Goal: Transaction & Acquisition: Purchase product/service

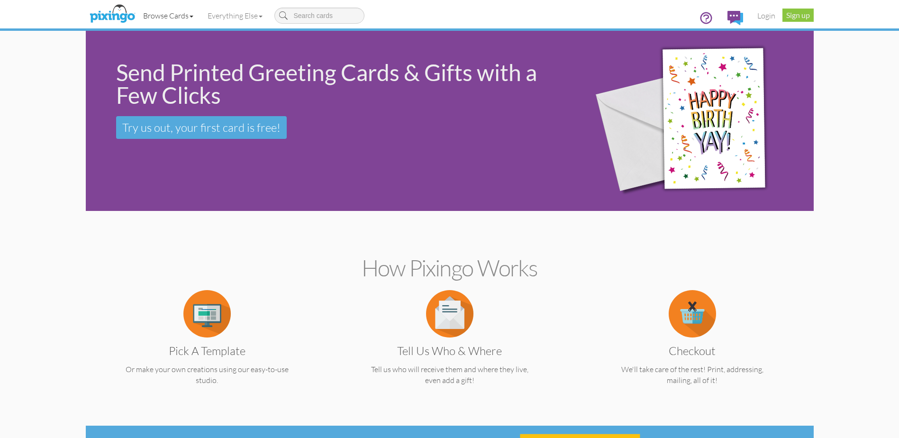
click at [190, 12] on link "Browse Cards" at bounding box center [168, 16] width 64 height 24
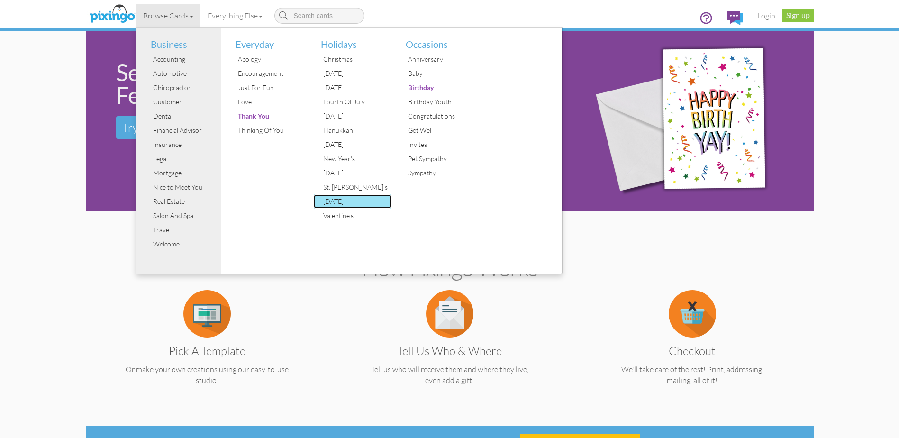
click at [356, 205] on div "[DATE]" at bounding box center [356, 201] width 71 height 14
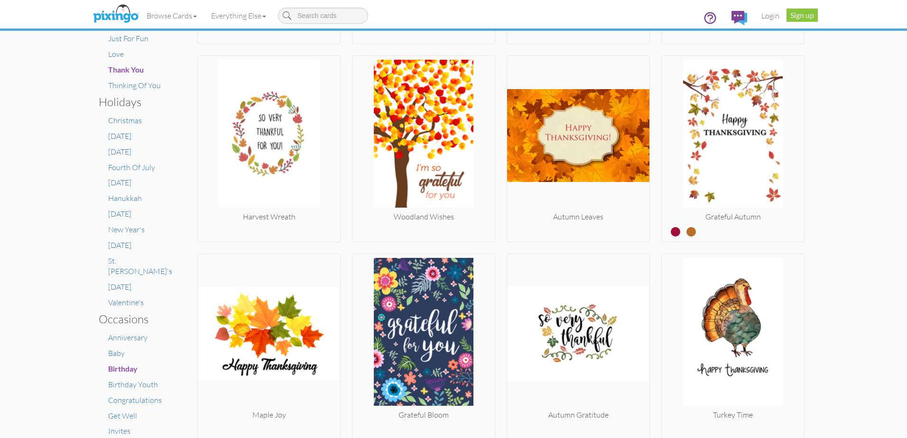
scroll to position [379, 0]
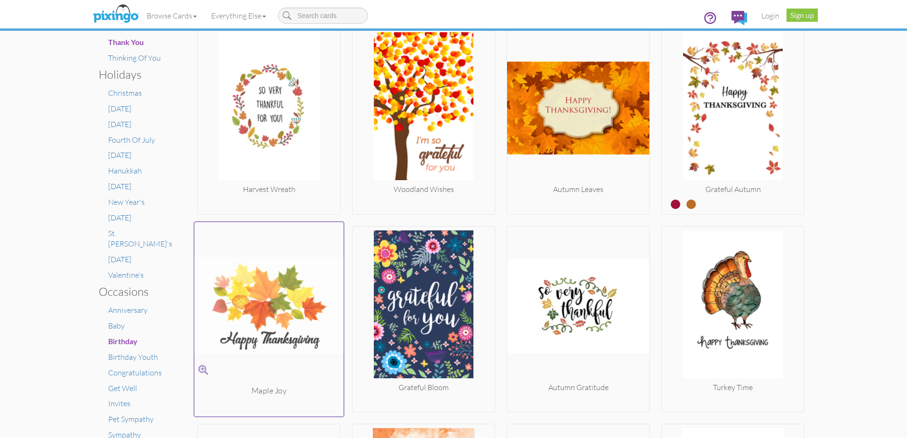
click at [293, 303] on img at bounding box center [268, 305] width 149 height 159
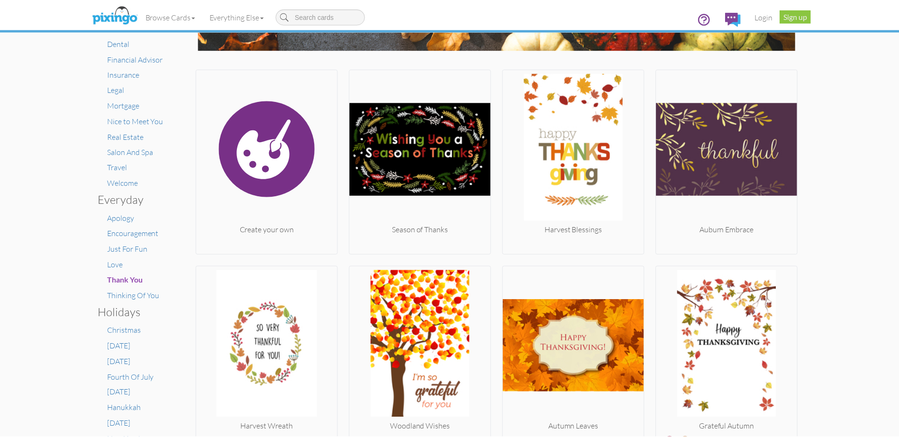
scroll to position [190, 0]
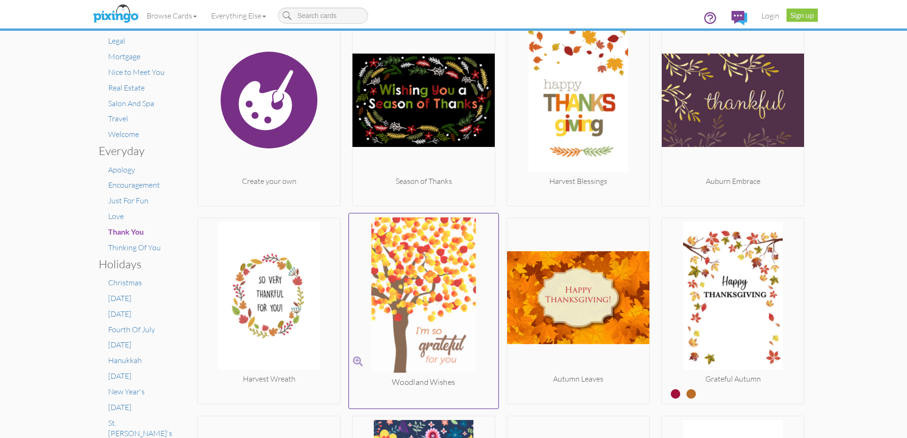
click at [442, 275] on img at bounding box center [423, 297] width 149 height 159
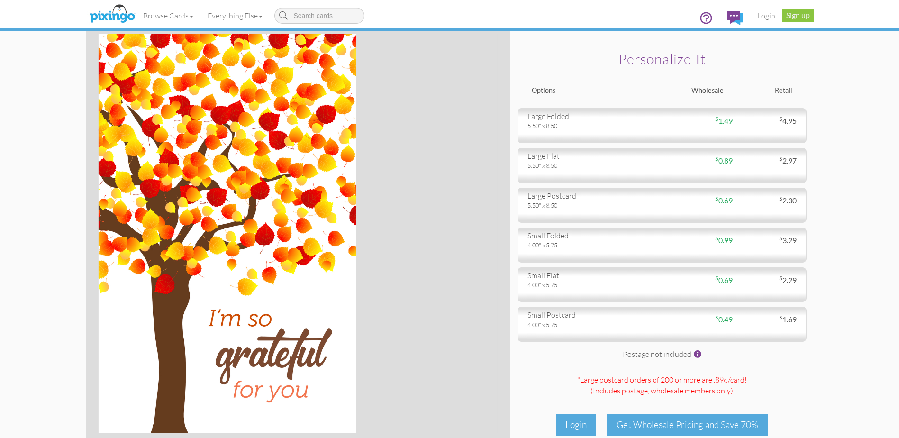
scroll to position [6, 0]
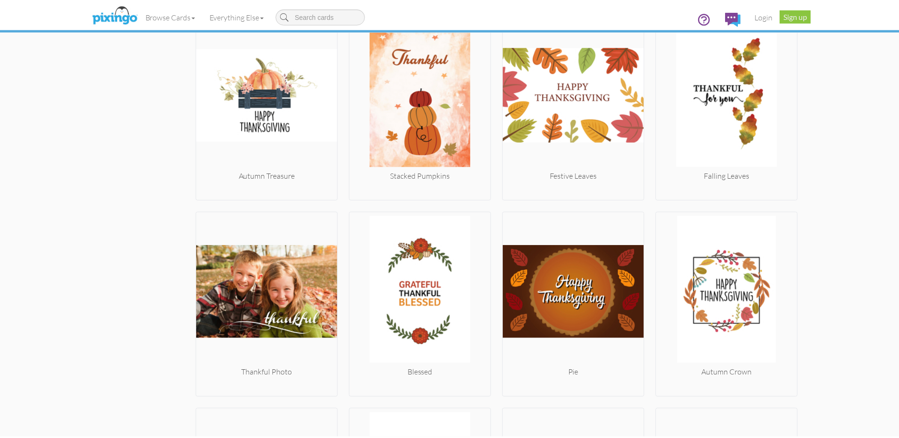
scroll to position [806, 0]
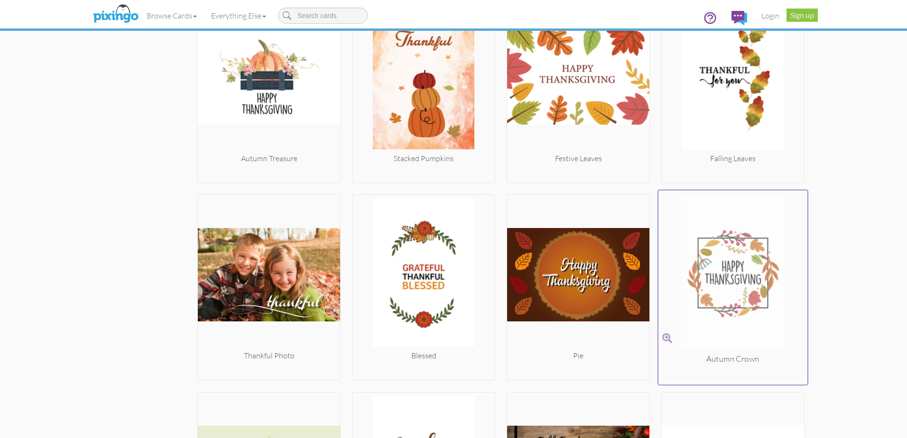
click at [740, 264] on img at bounding box center [732, 273] width 149 height 159
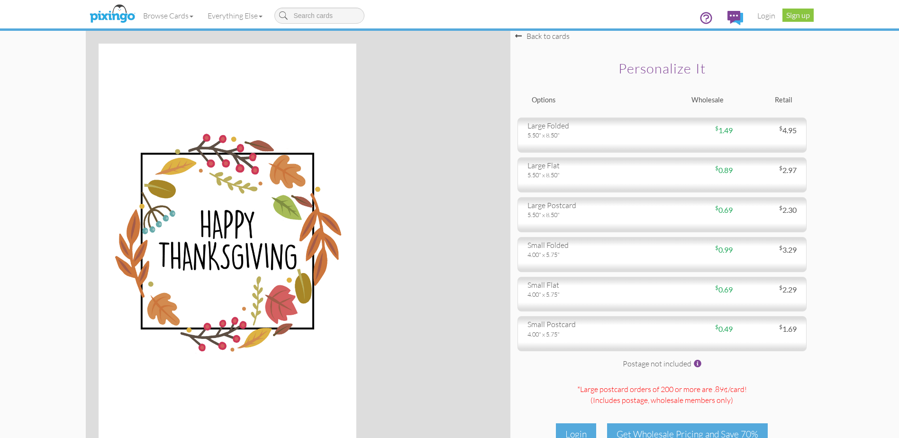
click at [881, 118] on select-card-size "Toggle navigation Visit Pixingo Mobile Browse Cards Business Accounting Automot…" at bounding box center [449, 255] width 899 height 510
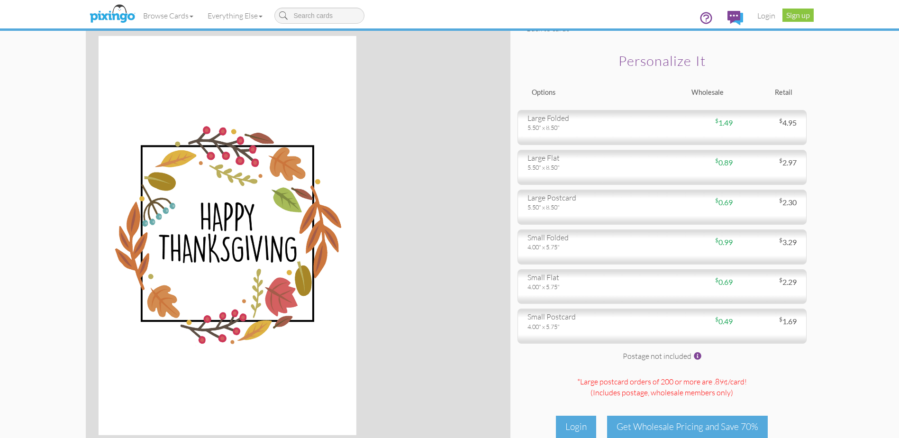
scroll to position [8, 0]
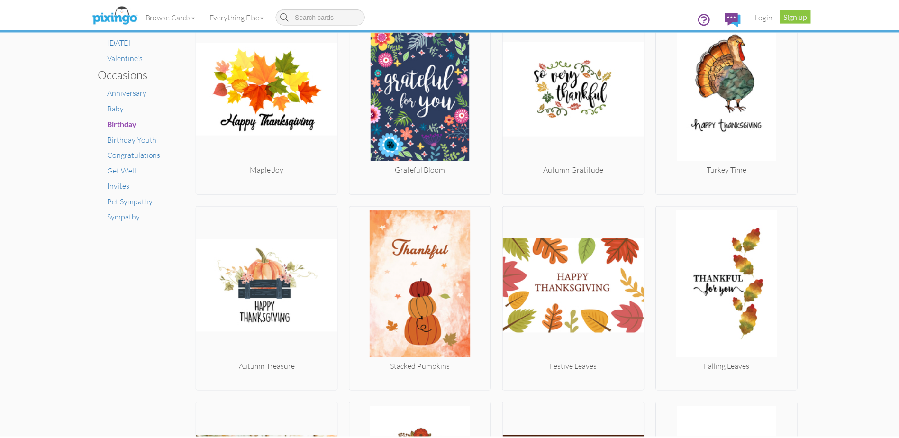
scroll to position [614, 0]
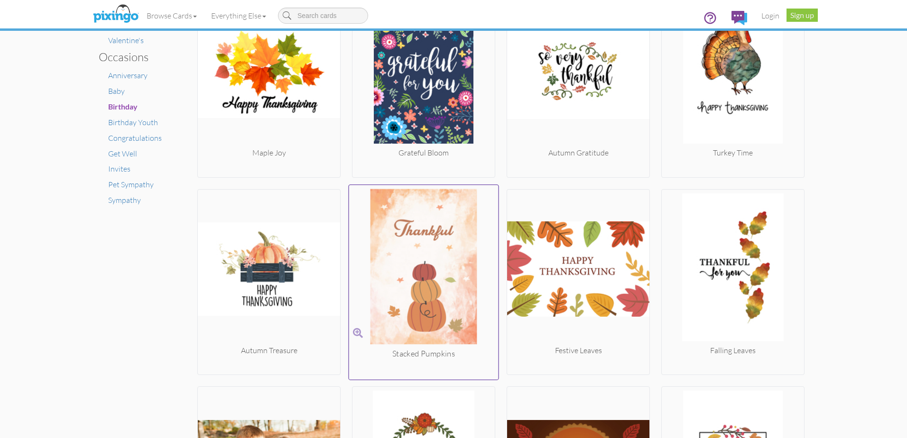
click at [439, 268] on img at bounding box center [423, 268] width 149 height 159
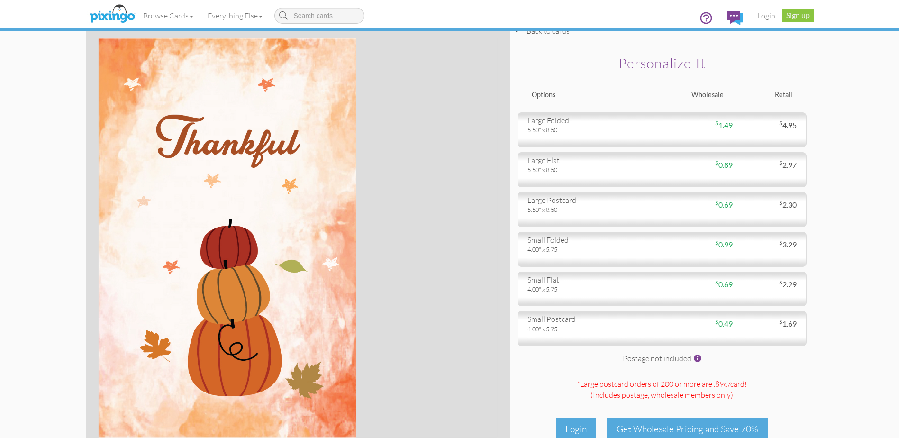
scroll to position [8, 0]
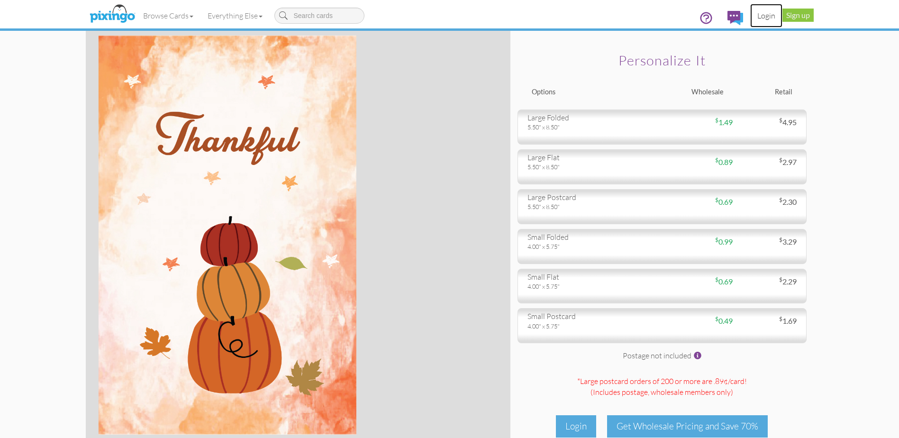
click at [761, 14] on link "Login" at bounding box center [767, 16] width 32 height 24
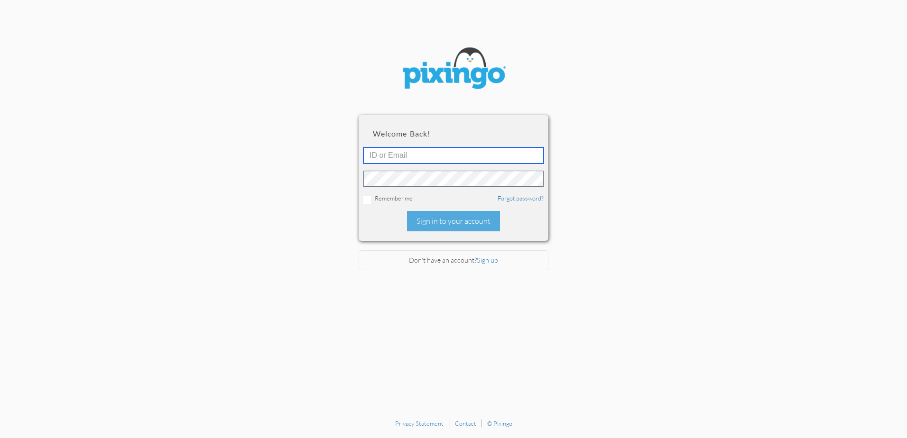
type input "support@bankonyourself.com"
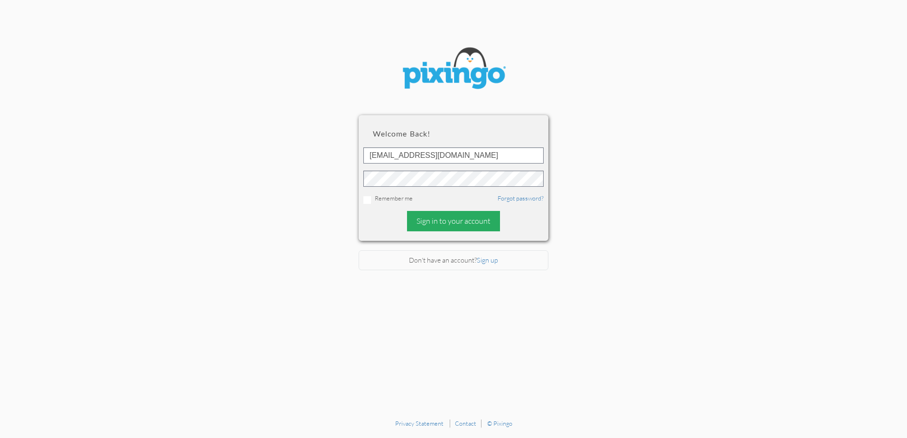
click at [482, 220] on div "Sign in to your account" at bounding box center [453, 221] width 93 height 20
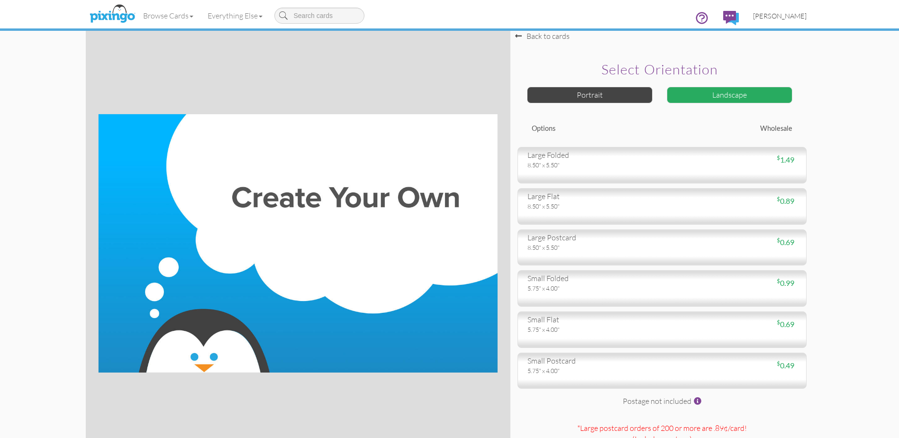
click at [792, 18] on span "[PERSON_NAME]" at bounding box center [780, 16] width 54 height 8
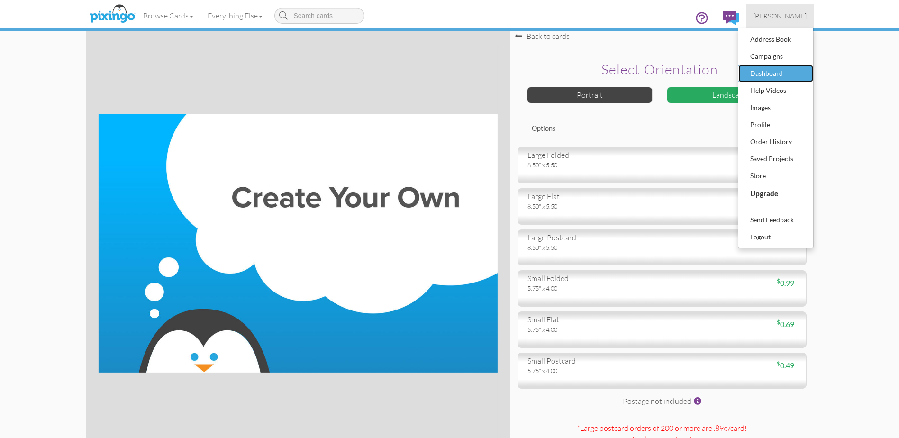
click at [778, 71] on div "Dashboard" at bounding box center [776, 73] width 56 height 14
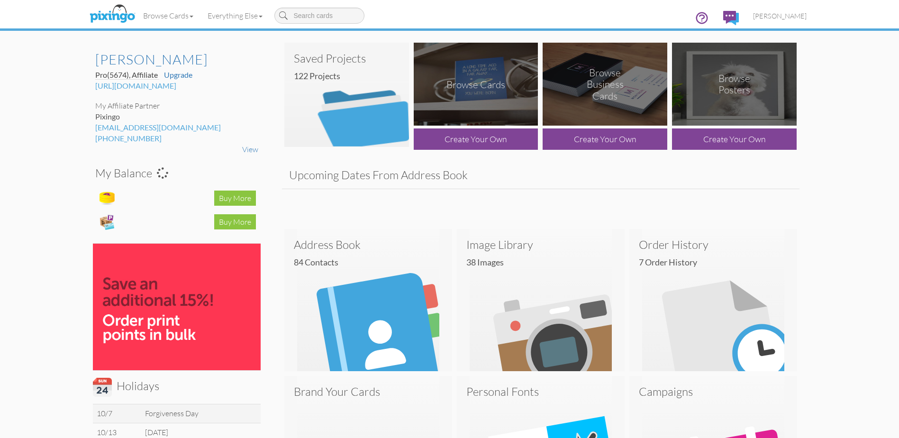
click at [355, 98] on img at bounding box center [346, 95] width 125 height 104
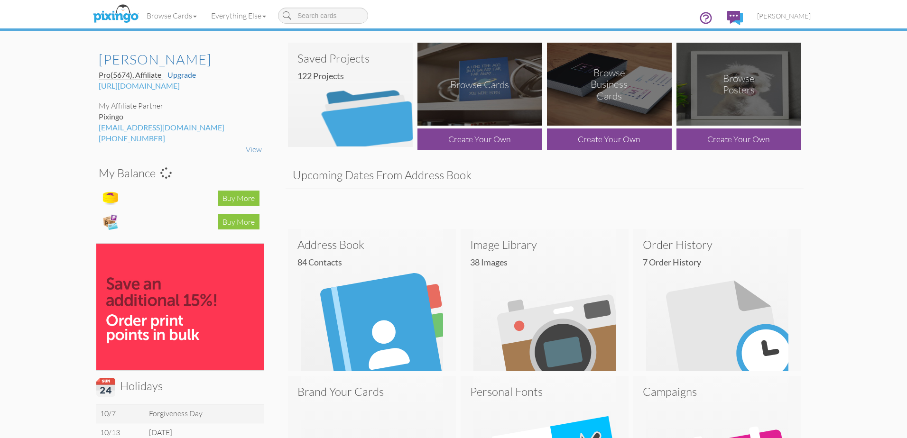
click at [355, 98] on body "Toggle navigation Visit Pixingo Mobile Browse Cards Business Accounting Automot…" at bounding box center [453, 219] width 907 height 438
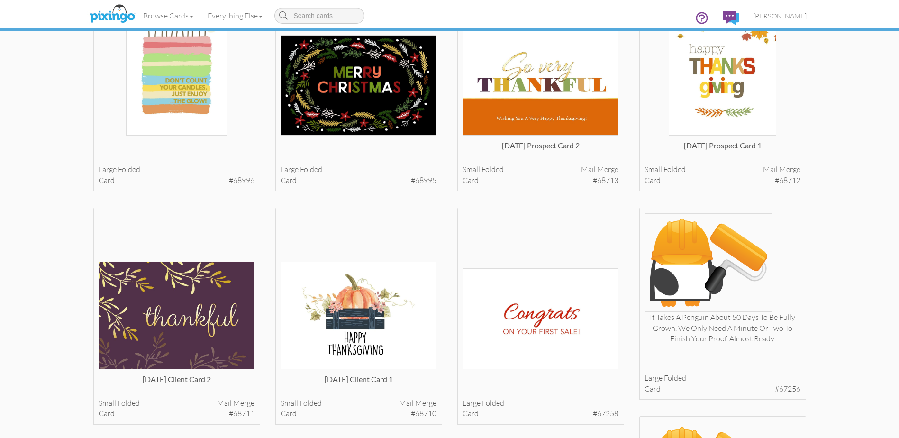
scroll to position [616, 0]
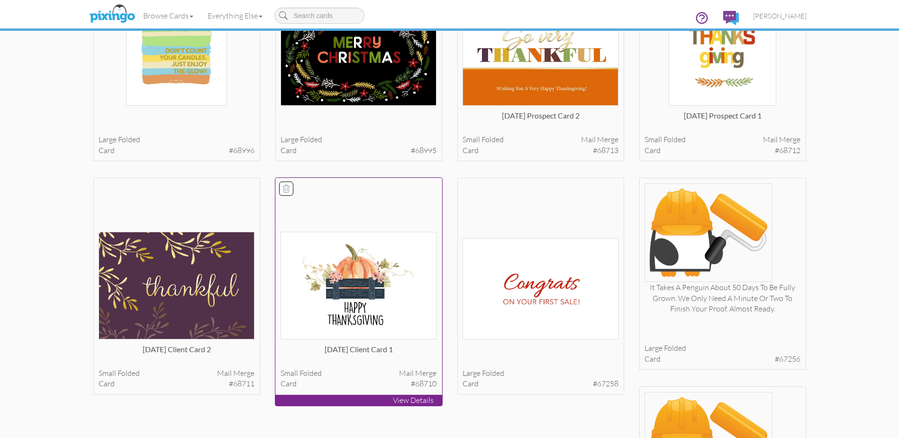
click at [394, 301] on img at bounding box center [359, 286] width 156 height 108
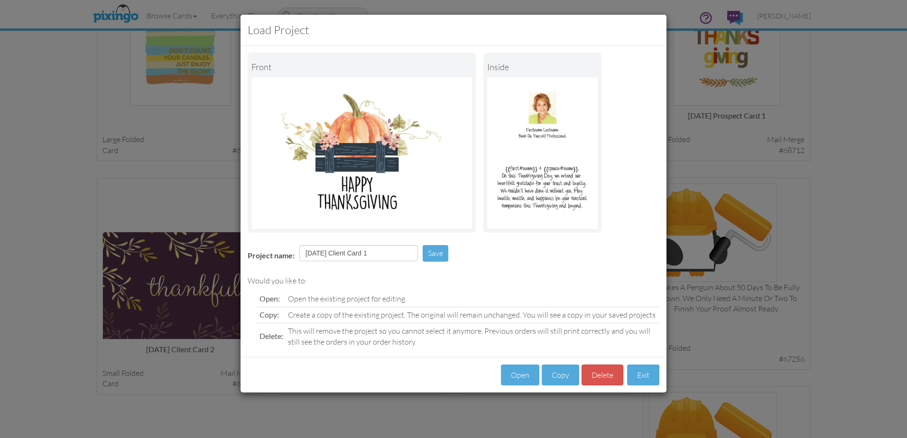
click at [905, 147] on div "Load Project Front inside Project name: 2024 Thanksgiving Client Card 1 Save Wo…" at bounding box center [453, 219] width 907 height 438
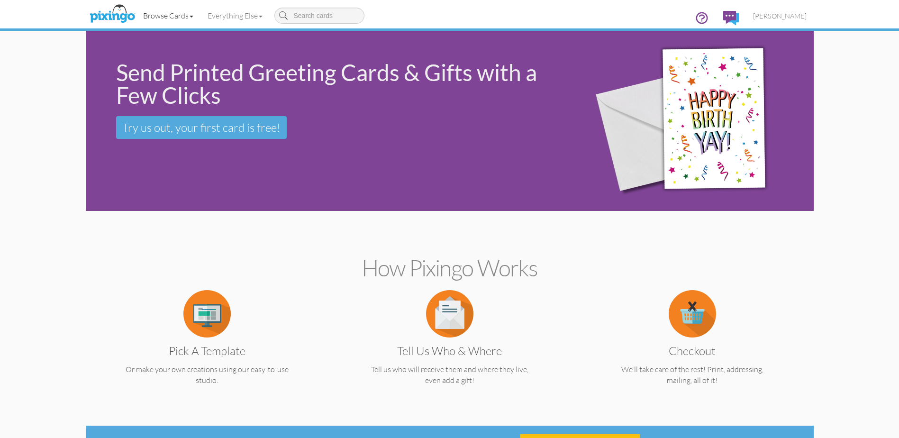
click at [192, 20] on link "Browse Cards" at bounding box center [168, 16] width 64 height 24
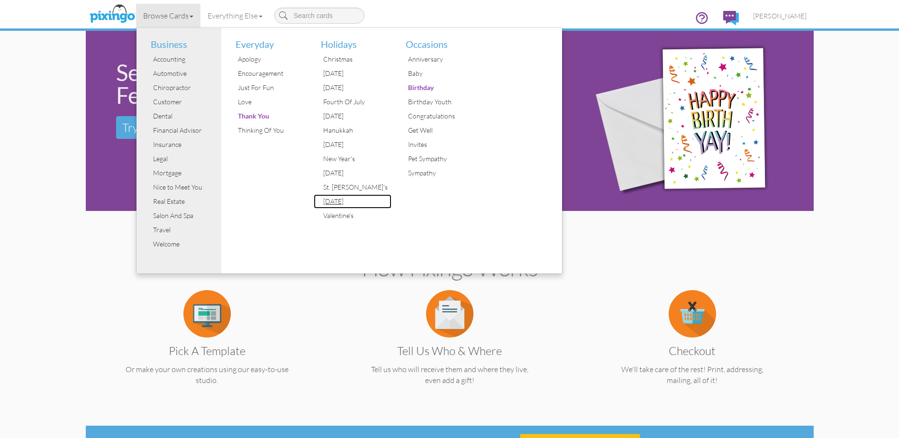
click at [345, 200] on div "[DATE]" at bounding box center [356, 201] width 71 height 14
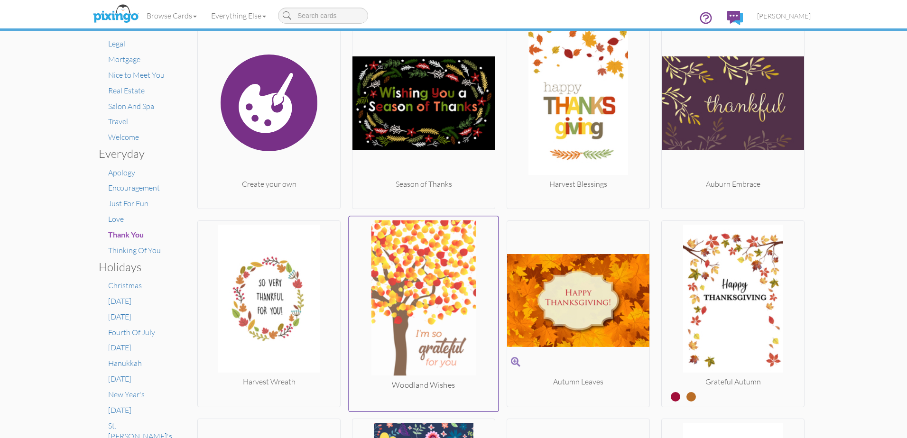
scroll to position [190, 0]
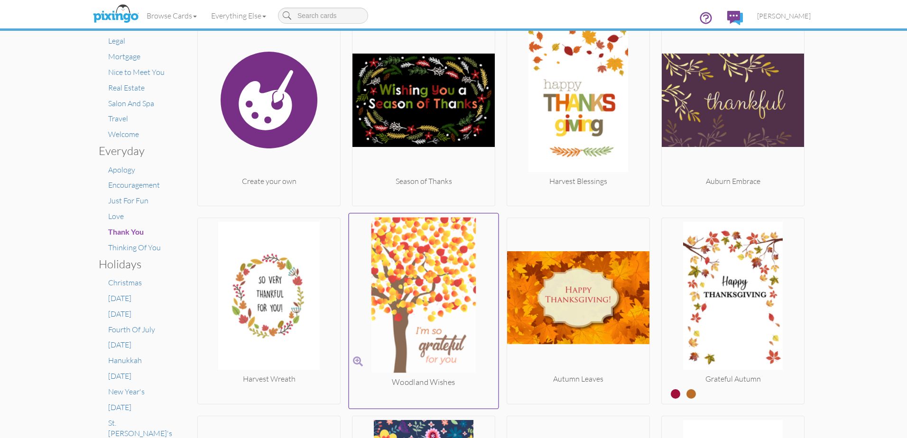
click at [427, 289] on img at bounding box center [423, 297] width 149 height 159
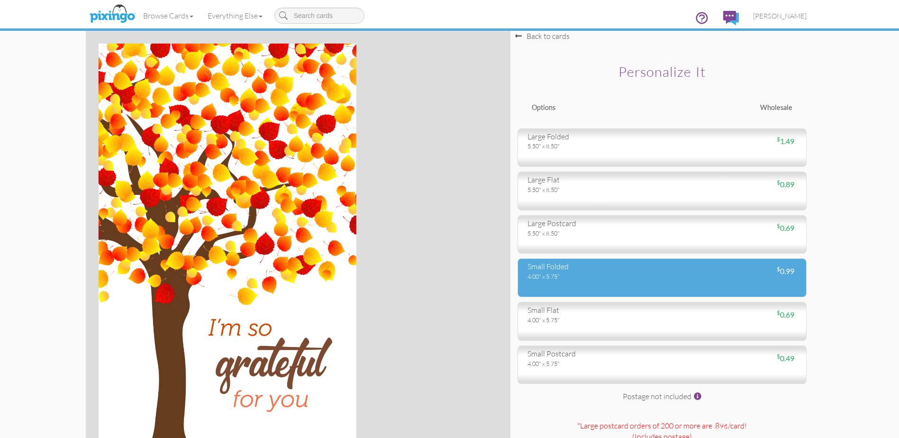
click at [624, 279] on div "4.00" x 5.75"" at bounding box center [592, 276] width 128 height 9
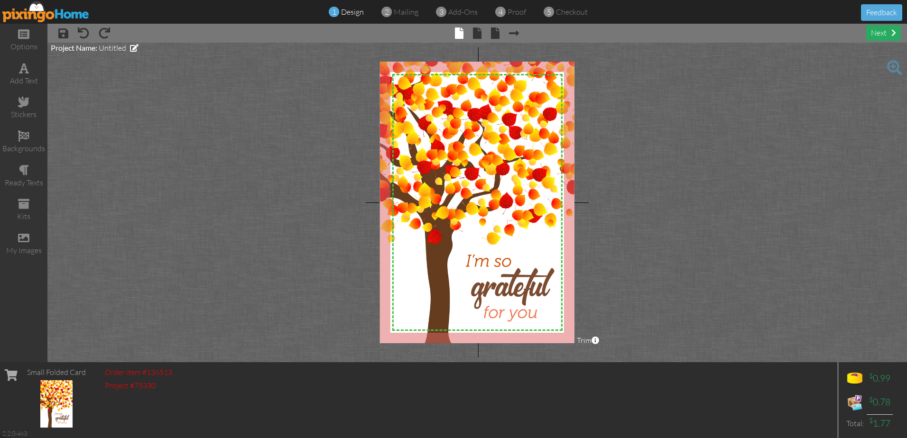
click at [890, 37] on div "next" at bounding box center [883, 33] width 35 height 16
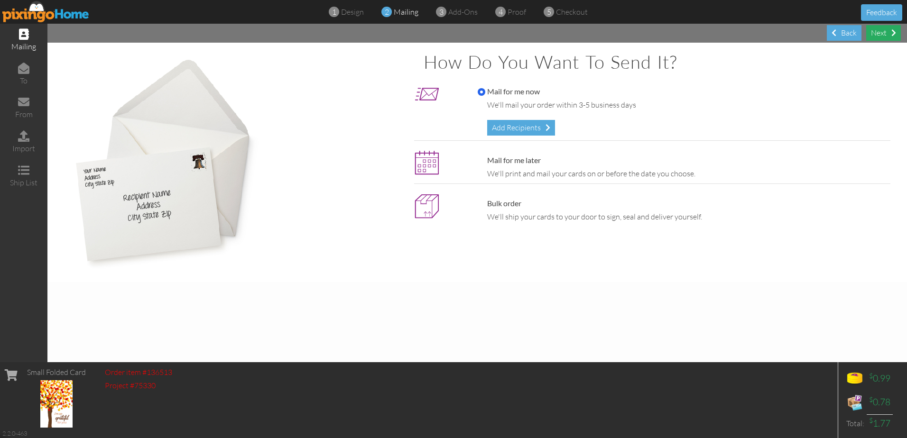
click at [871, 33] on div "Next" at bounding box center [883, 33] width 35 height 16
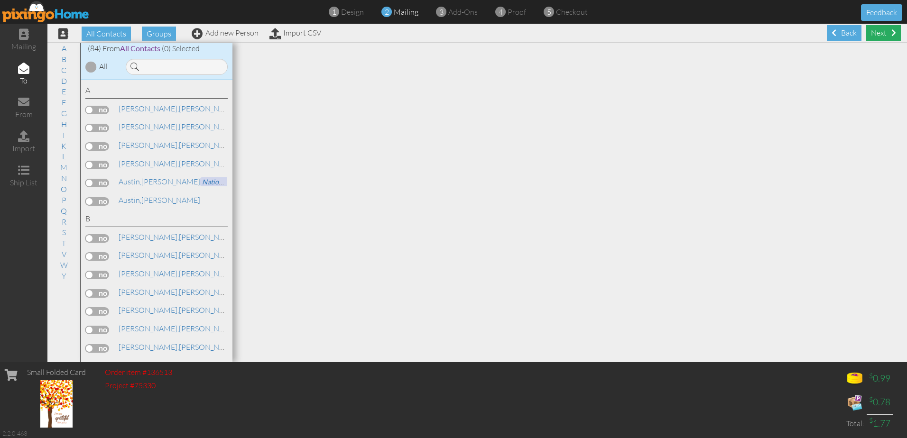
click at [874, 36] on div "Next" at bounding box center [883, 33] width 35 height 16
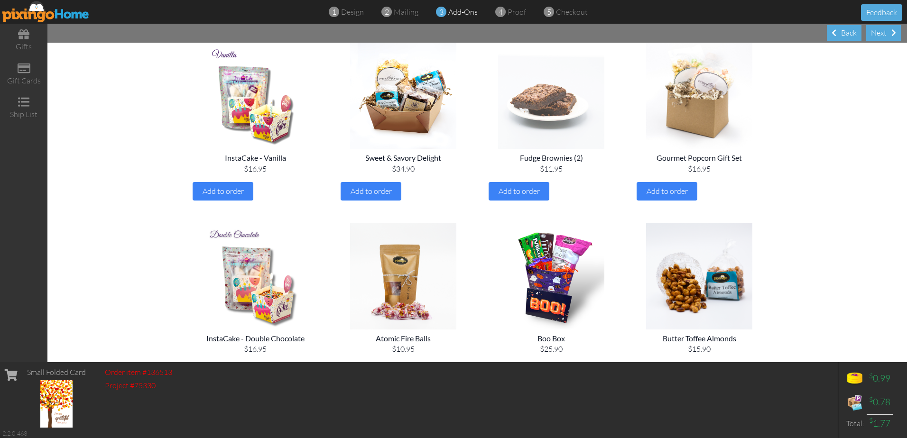
scroll to position [95, 0]
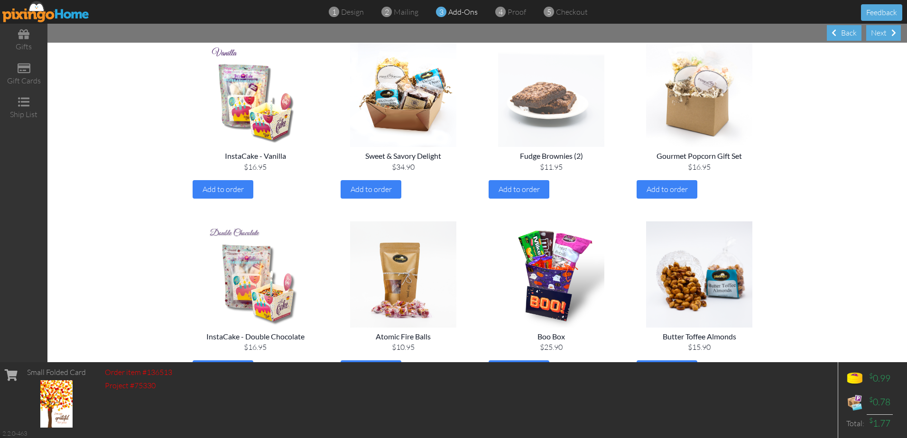
click at [534, 169] on div "$11.95" at bounding box center [550, 167] width 125 height 11
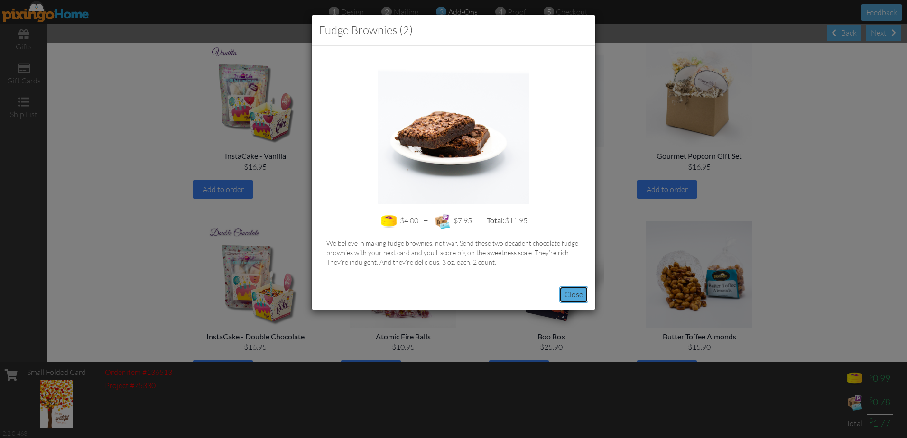
click at [578, 298] on button "Close" at bounding box center [573, 294] width 29 height 17
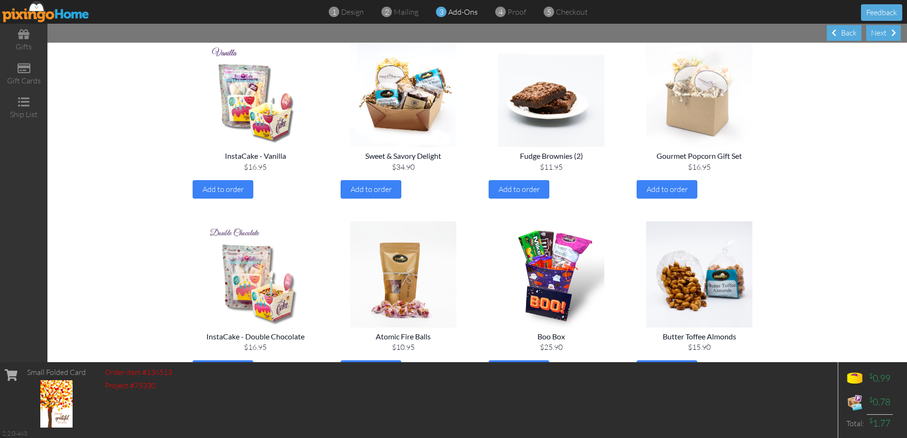
click at [702, 130] on img at bounding box center [699, 94] width 133 height 106
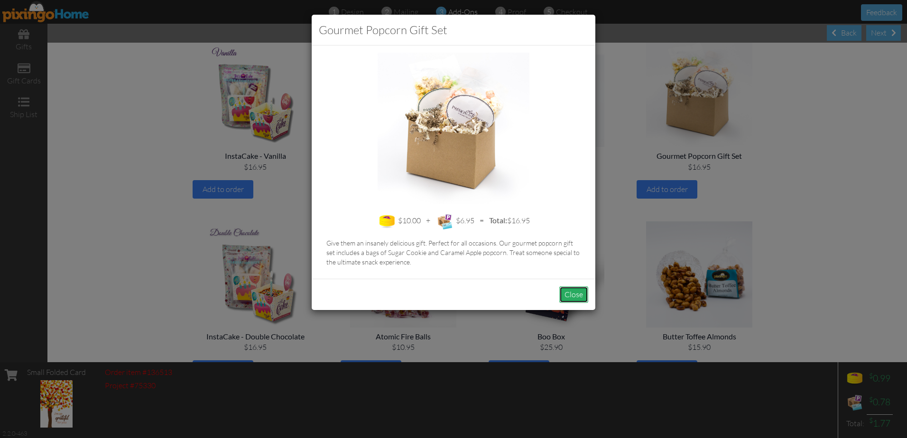
click at [572, 293] on button "Close" at bounding box center [573, 294] width 29 height 17
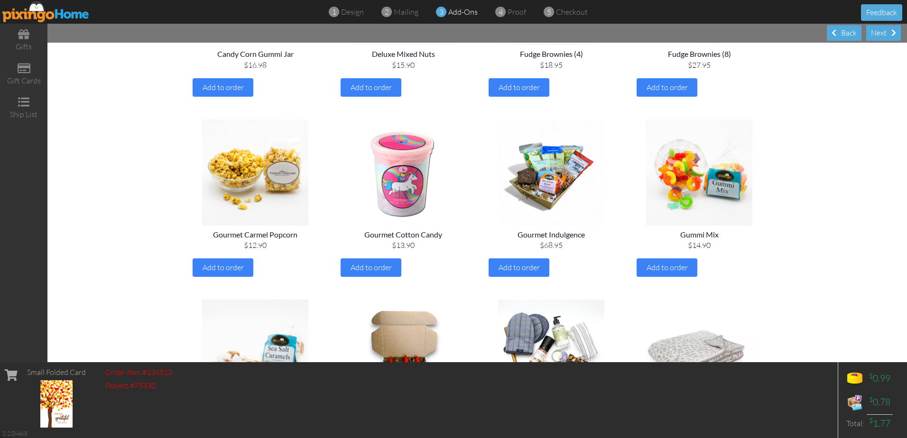
scroll to position [616, 0]
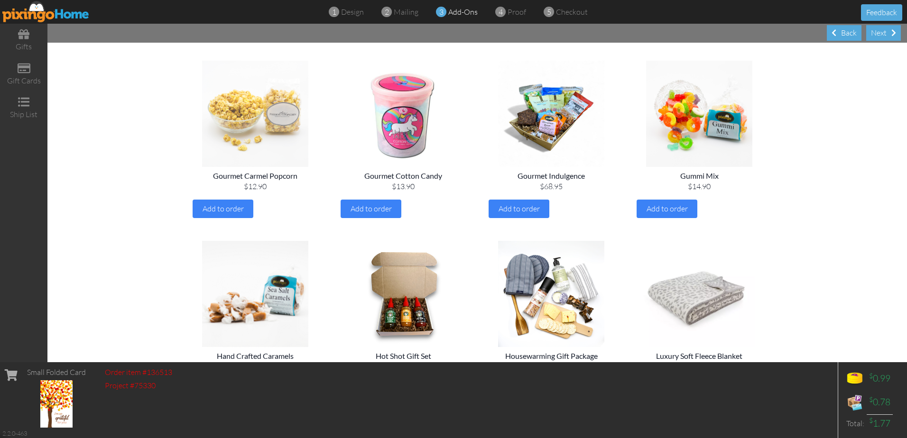
click at [274, 139] on img at bounding box center [255, 114] width 133 height 106
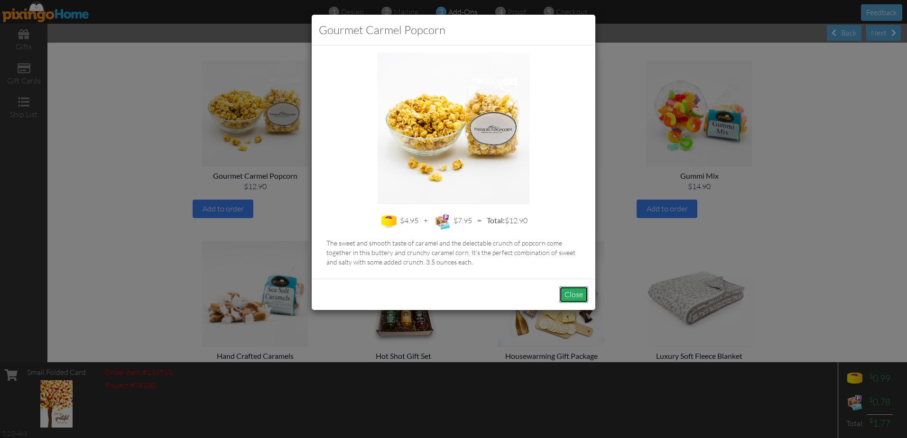
click at [577, 290] on button "Close" at bounding box center [573, 294] width 29 height 17
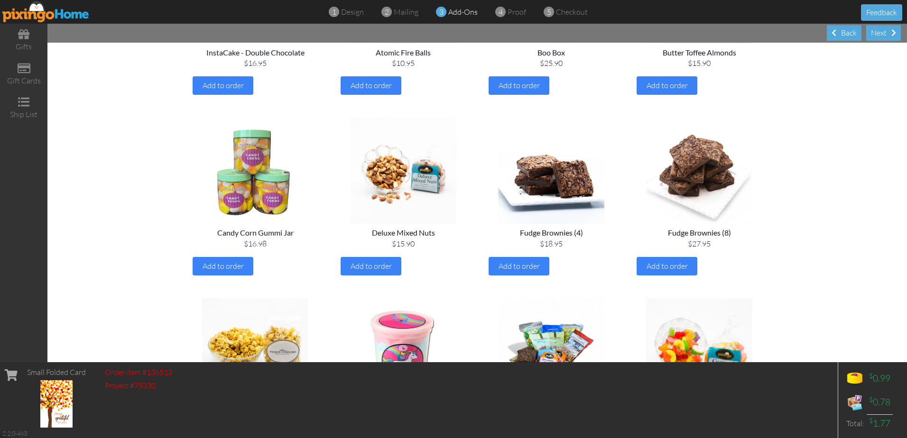
scroll to position [379, 0]
click at [424, 193] on img at bounding box center [403, 170] width 133 height 106
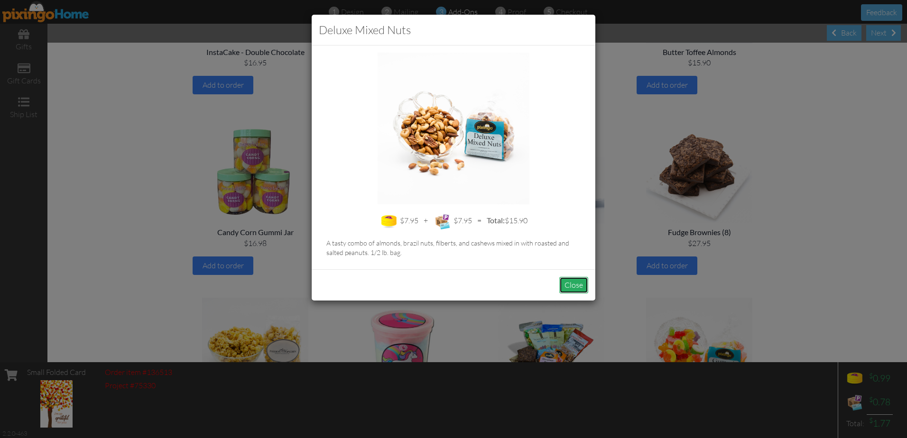
click at [579, 285] on button "Close" at bounding box center [573, 285] width 29 height 17
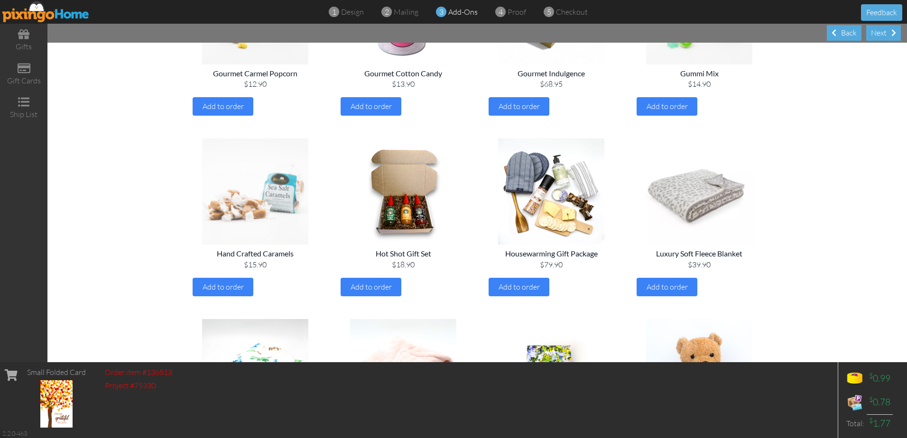
scroll to position [711, 0]
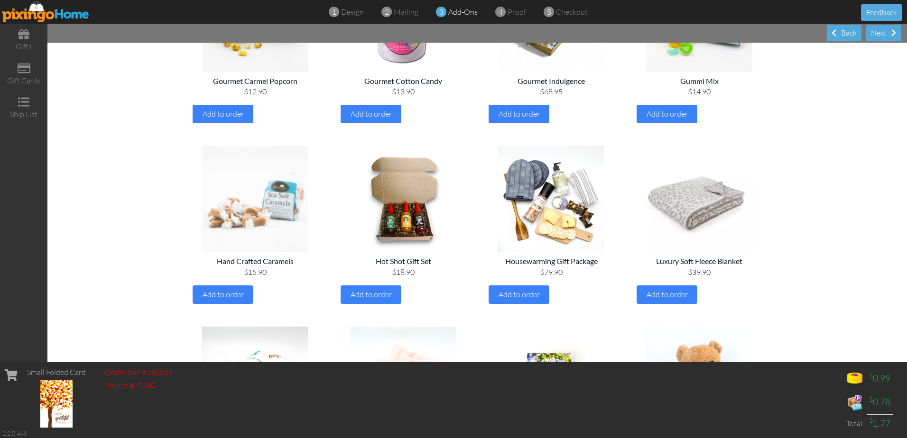
click at [277, 211] on img at bounding box center [255, 199] width 133 height 106
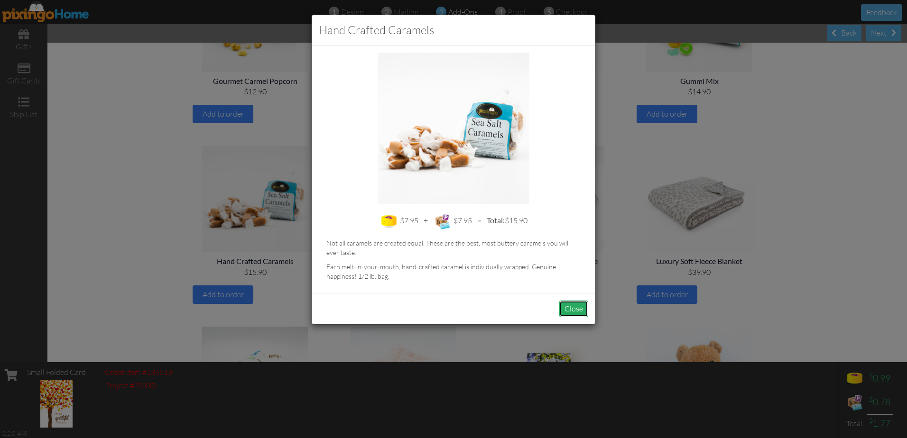
click at [580, 312] on button "Close" at bounding box center [573, 309] width 29 height 17
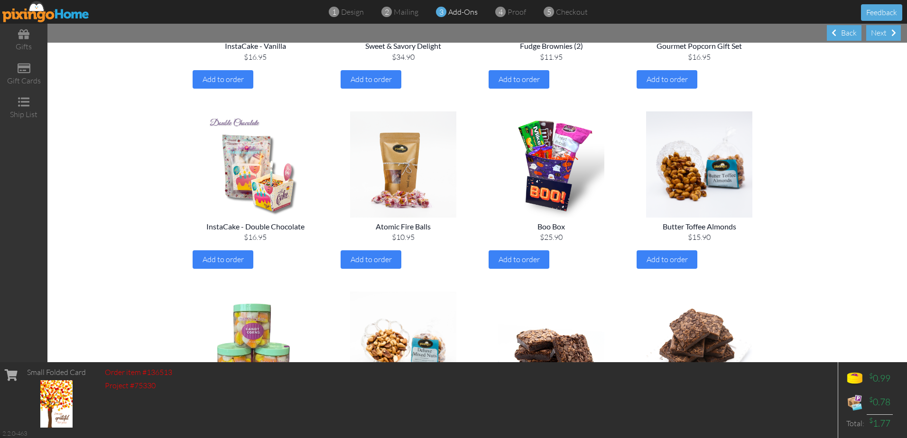
scroll to position [0, 0]
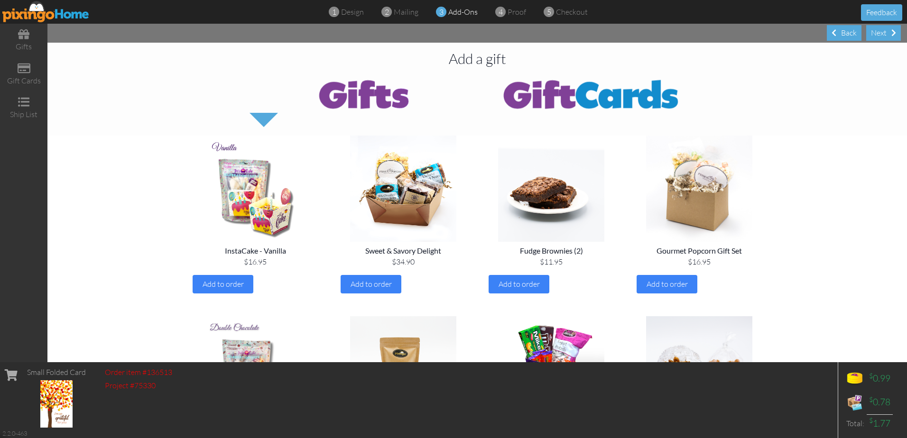
click at [547, 85] on img at bounding box center [591, 94] width 228 height 38
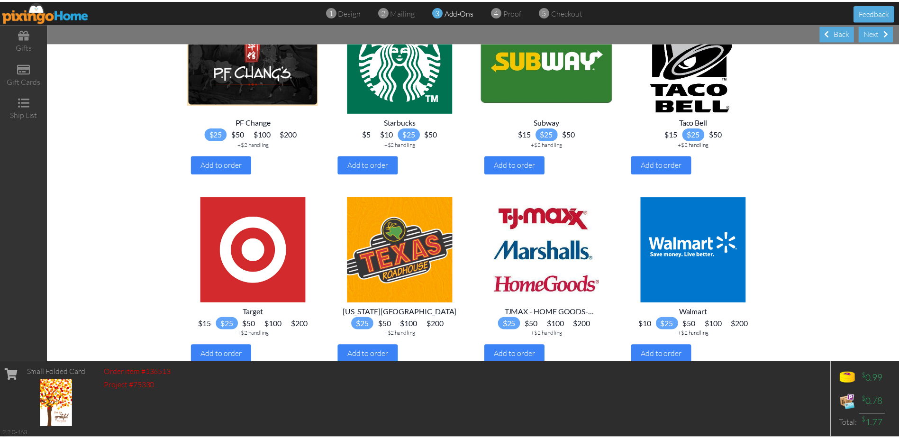
scroll to position [926, 0]
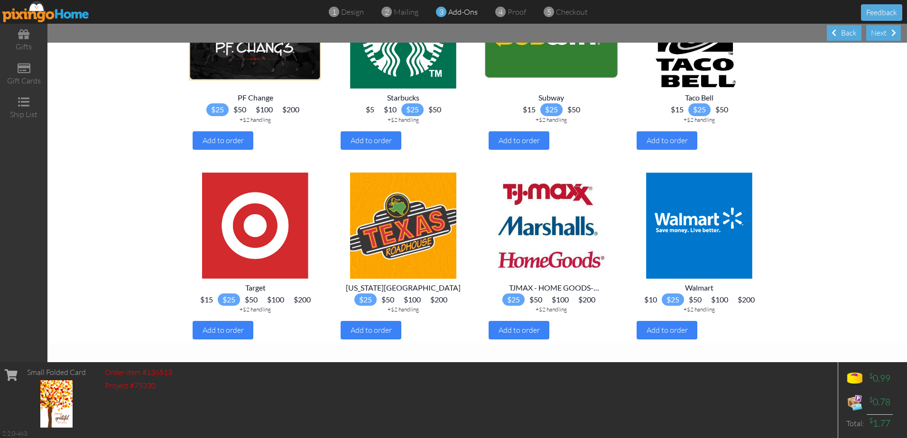
click at [49, 15] on img at bounding box center [45, 11] width 87 height 21
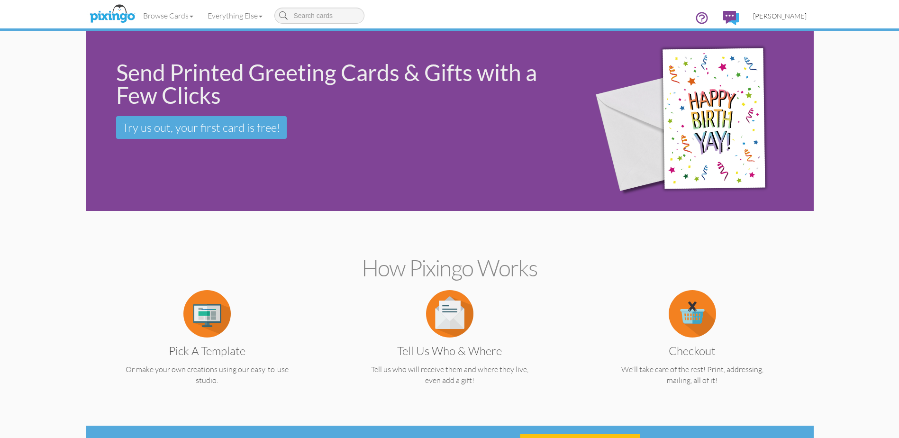
click at [788, 11] on link "[PERSON_NAME]" at bounding box center [780, 16] width 68 height 24
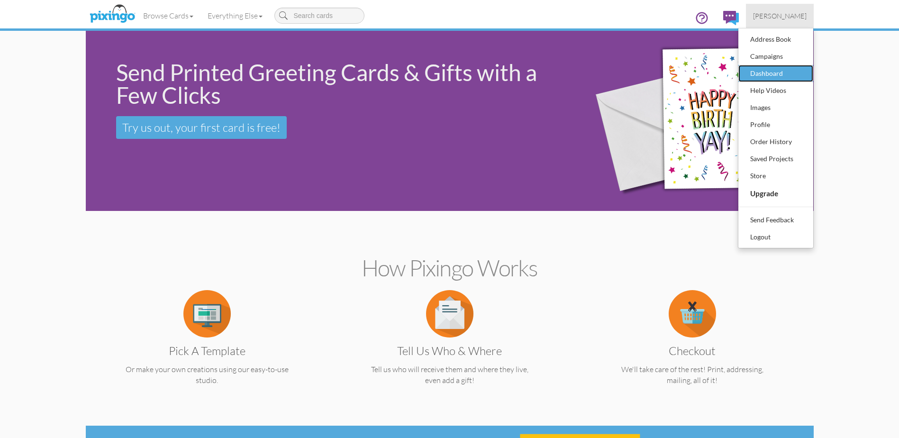
click at [773, 74] on div "Dashboard" at bounding box center [776, 73] width 56 height 14
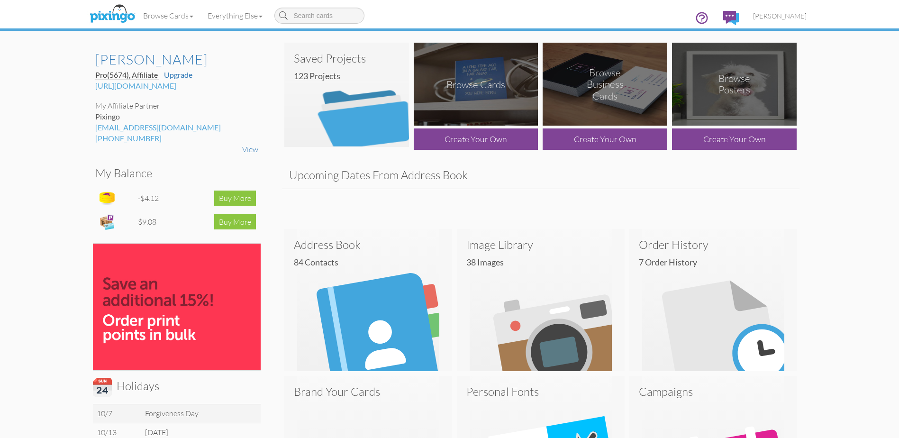
click at [377, 126] on img at bounding box center [346, 95] width 125 height 104
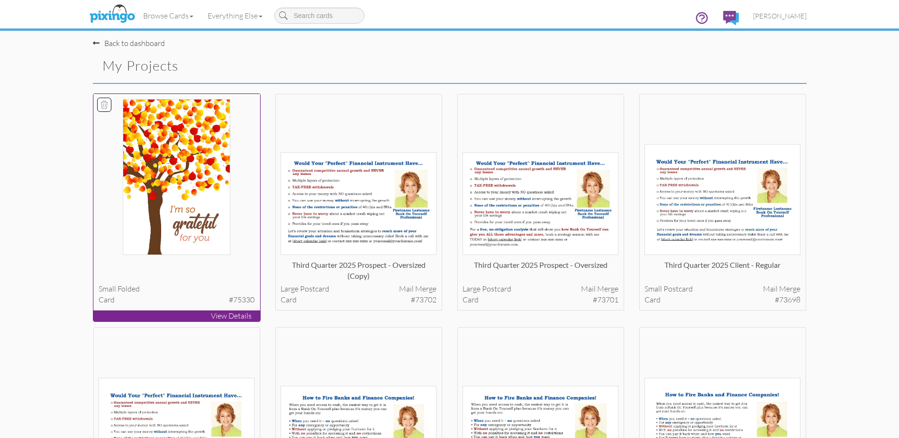
click at [198, 268] on div at bounding box center [177, 269] width 156 height 19
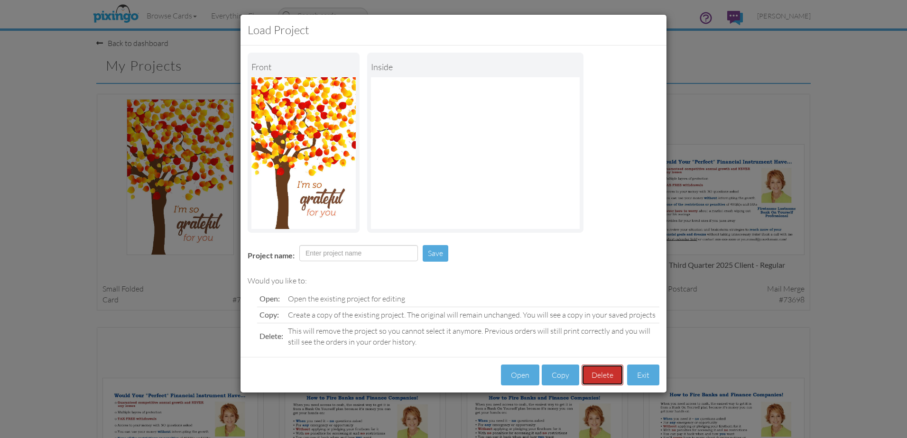
click at [608, 379] on button "Delete" at bounding box center [602, 375] width 42 height 21
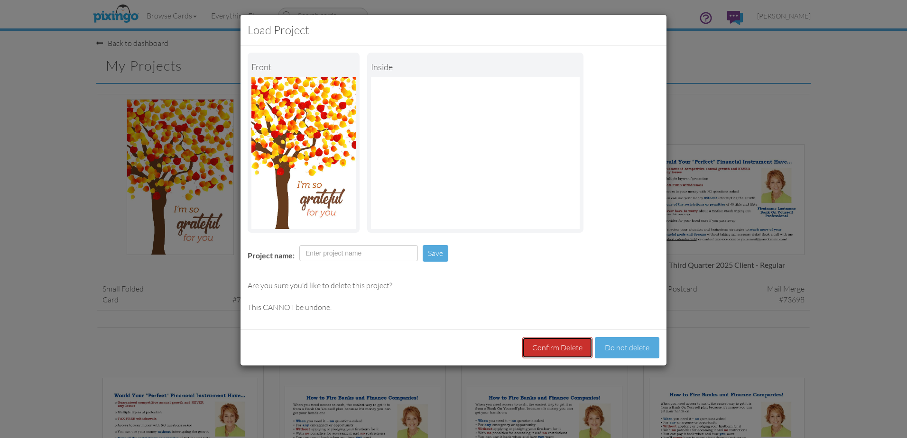
click at [574, 349] on button "Confirm Delete" at bounding box center [557, 347] width 70 height 21
